Goal: Task Accomplishment & Management: Manage account settings

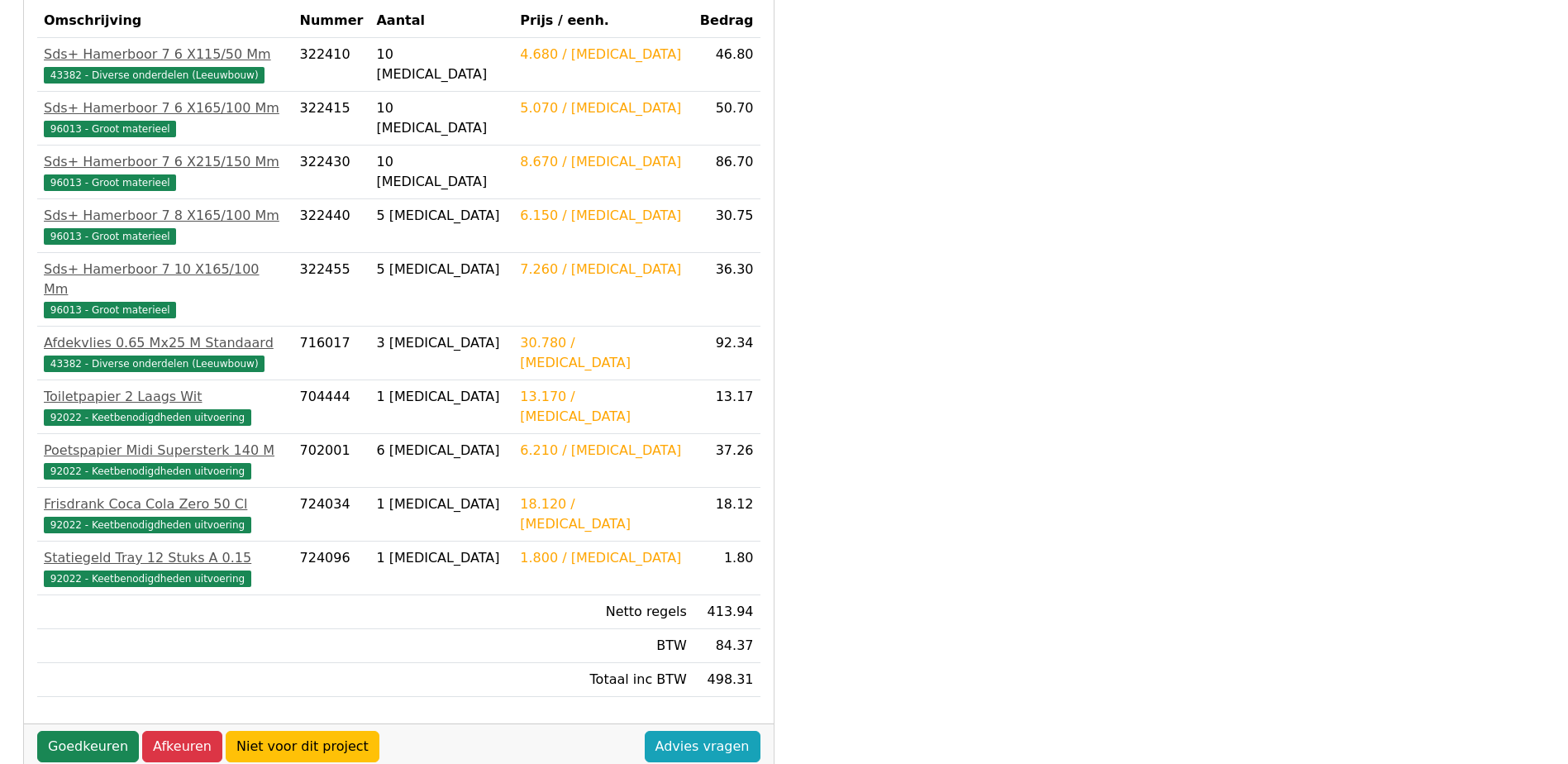
scroll to position [462, 0]
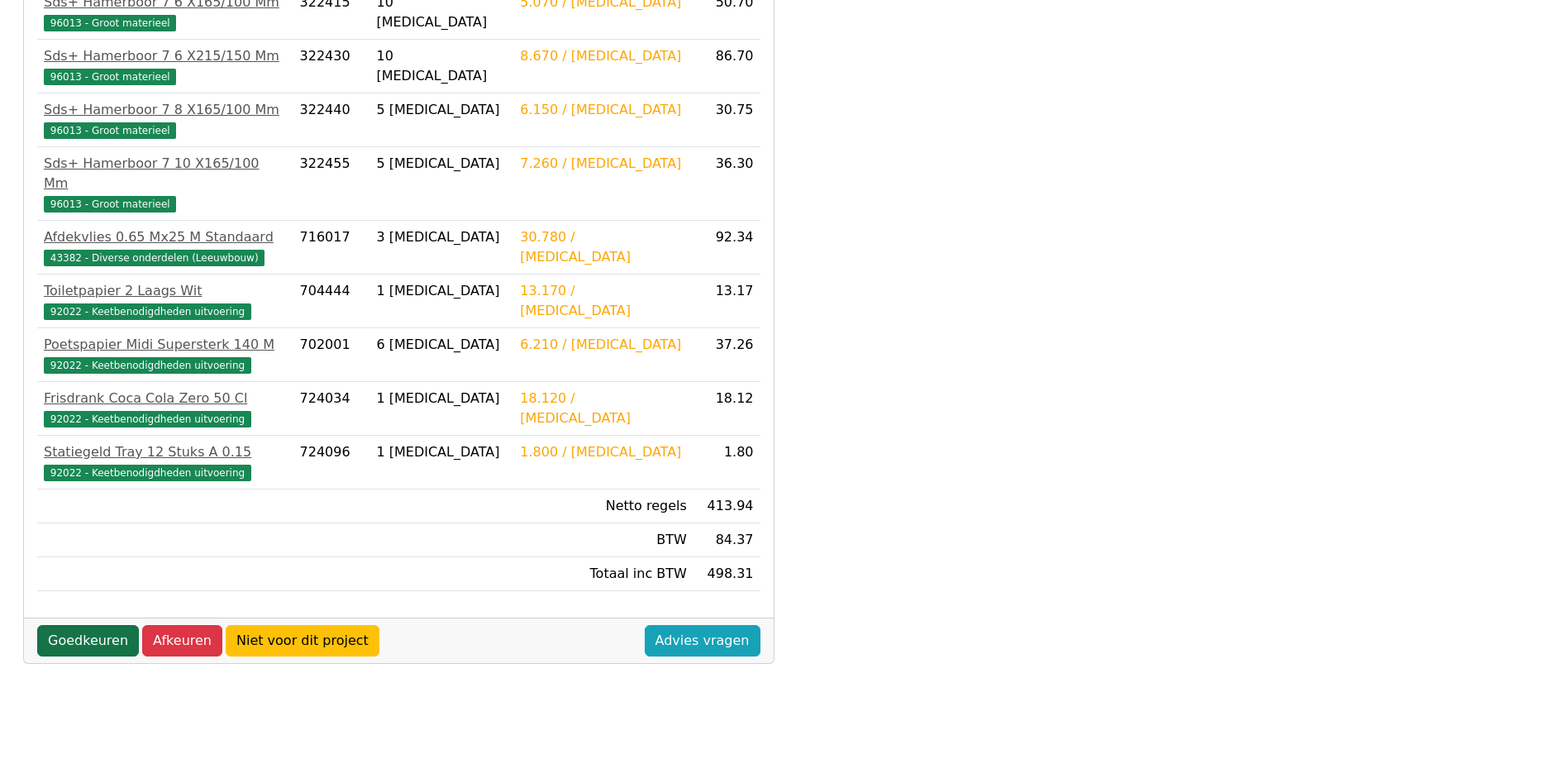
click at [67, 625] on link "Goedkeuren" at bounding box center [88, 640] width 102 height 31
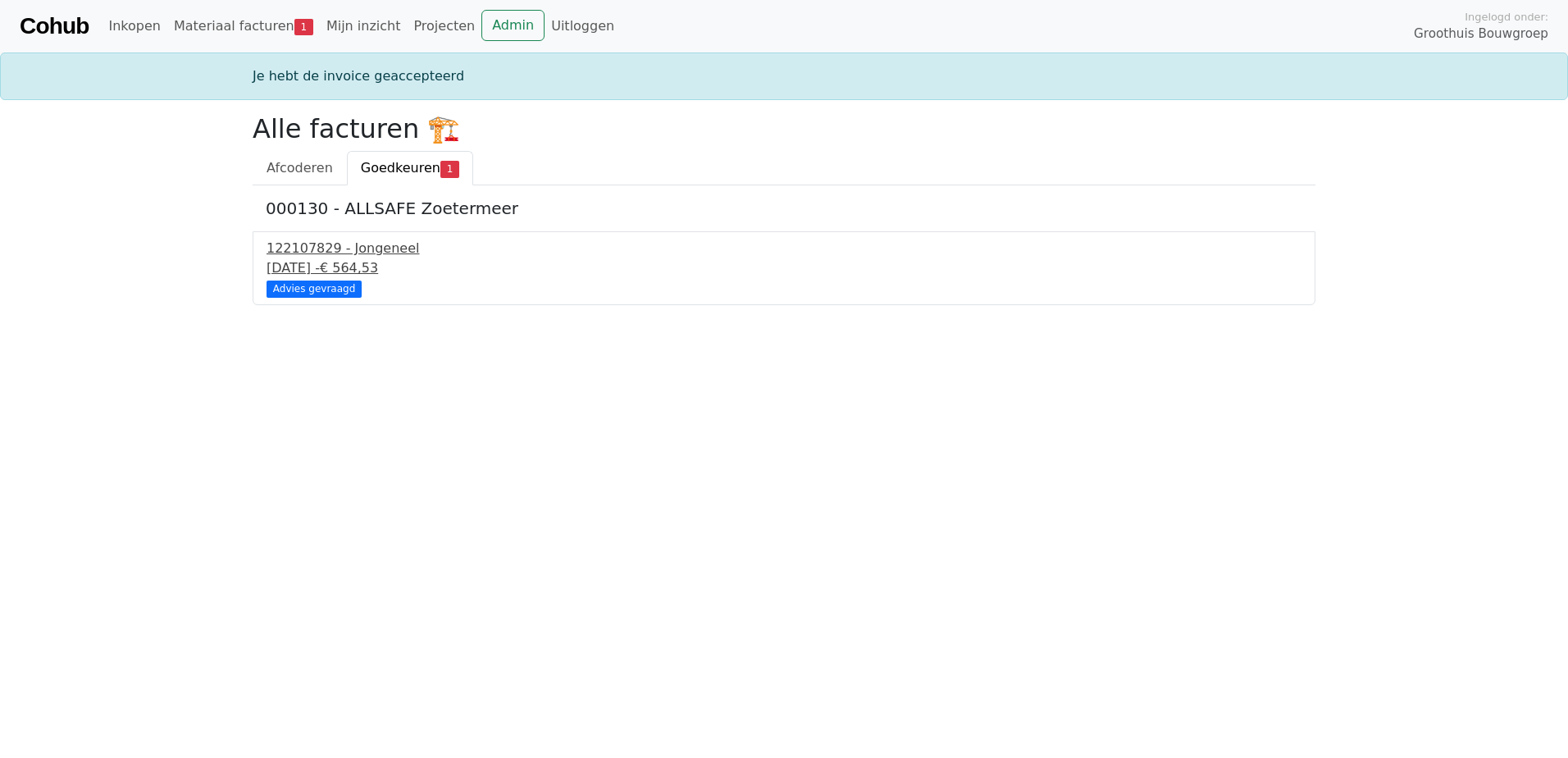
click at [312, 250] on div "122107829 - Jongeneel" at bounding box center [784, 247] width 1035 height 19
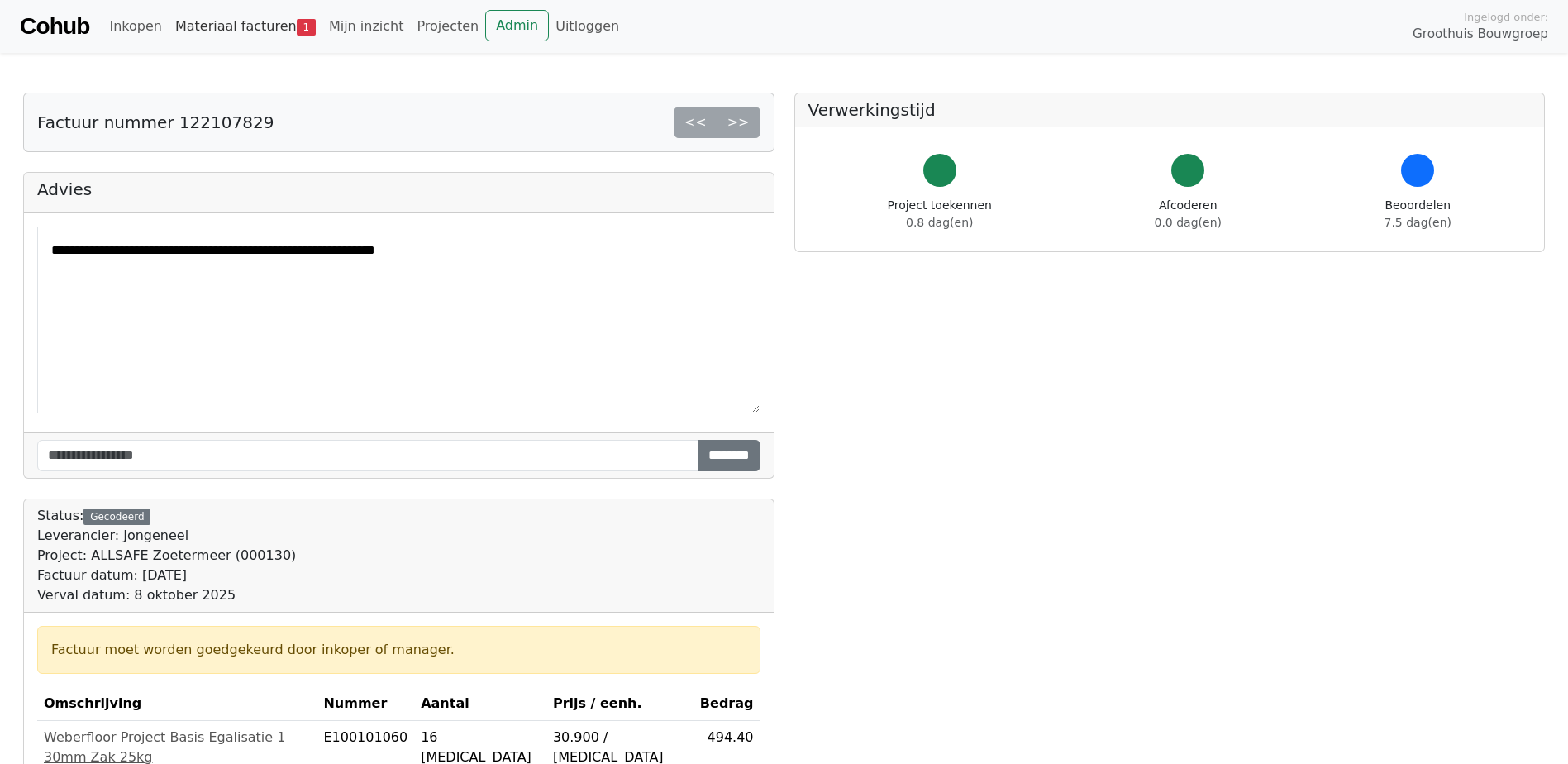
click at [241, 30] on link "Materiaal facturen 1" at bounding box center [245, 27] width 153 height 33
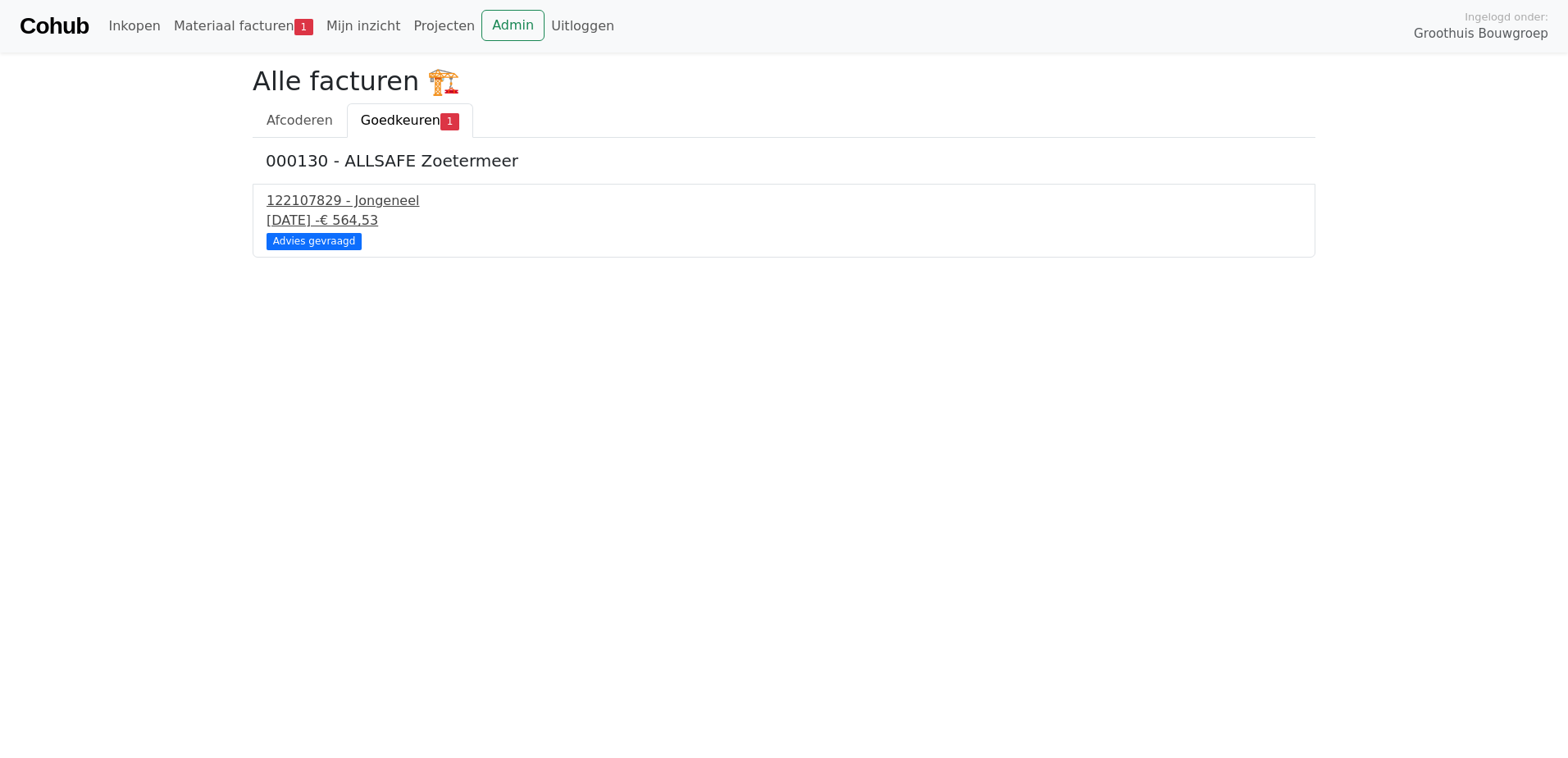
click at [309, 236] on div "Advies gevraagd" at bounding box center [315, 241] width 95 height 16
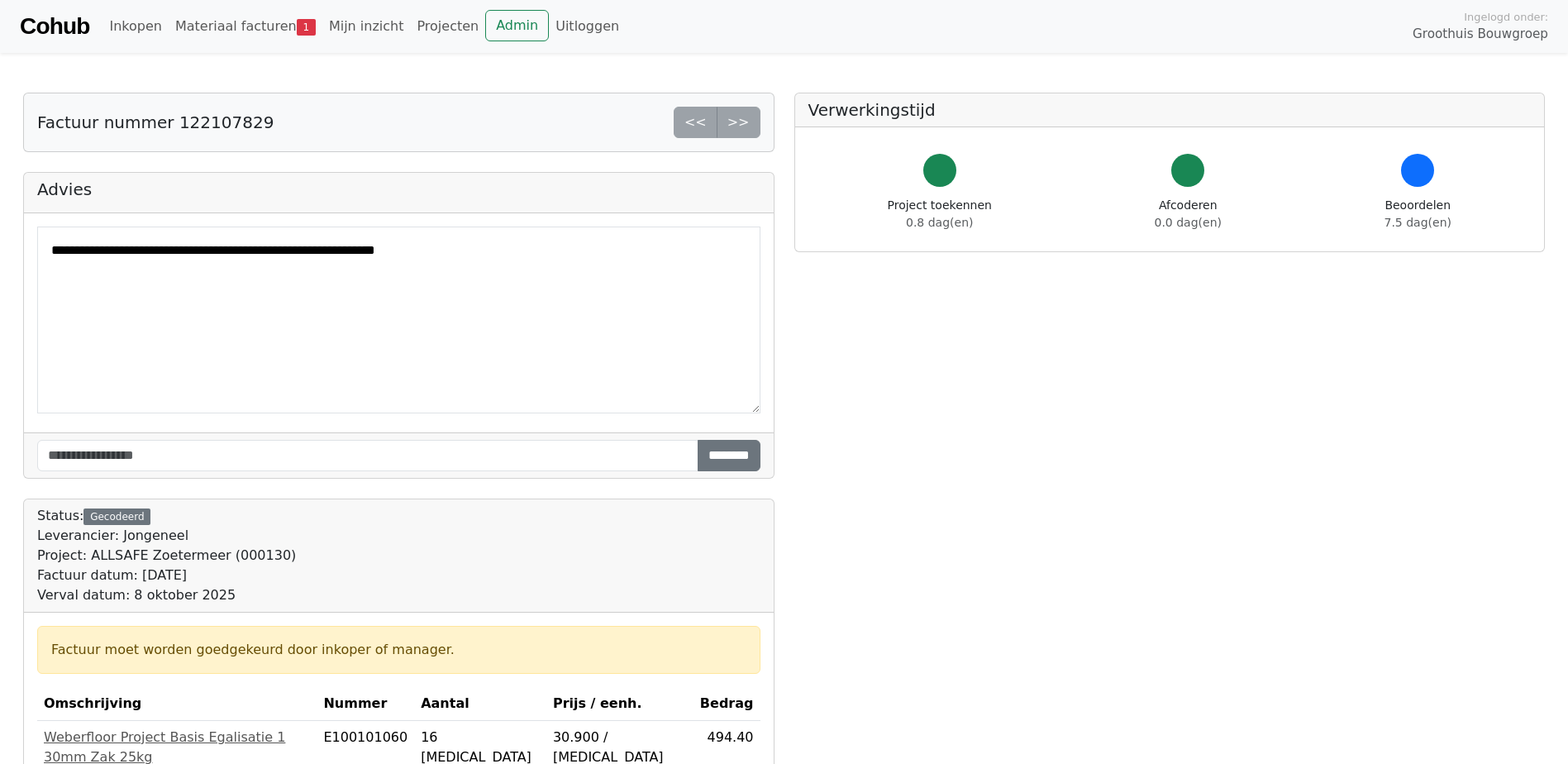
click at [748, 127] on div "<< >>" at bounding box center [717, 122] width 87 height 31
click at [704, 129] on div "<< >>" at bounding box center [717, 122] width 87 height 31
